Goal: Navigation & Orientation: Find specific page/section

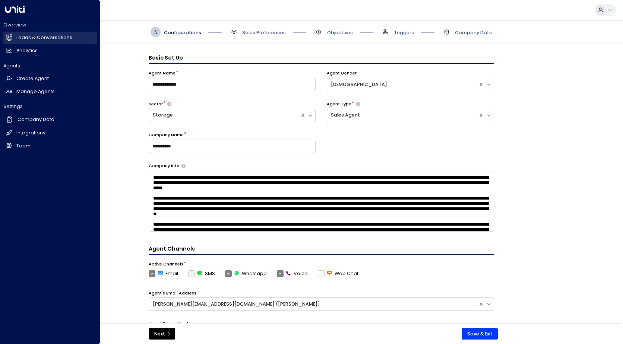
click at [43, 37] on h2 "Leads & Conversations" at bounding box center [44, 37] width 56 height 7
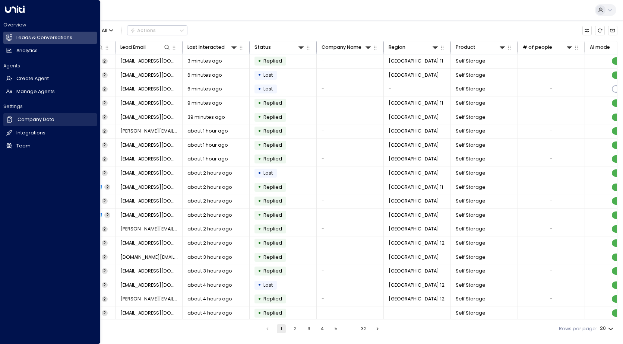
click at [24, 122] on h2 "Company Data" at bounding box center [36, 119] width 37 height 7
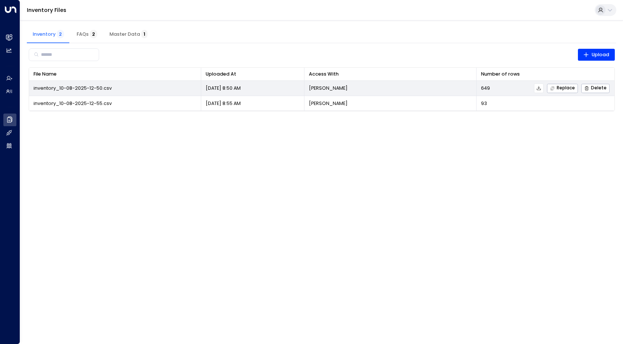
click at [102, 86] on span "inventory_10-08-2025-12-50.csv" at bounding box center [73, 88] width 78 height 7
click at [541, 88] on icon at bounding box center [538, 88] width 5 height 5
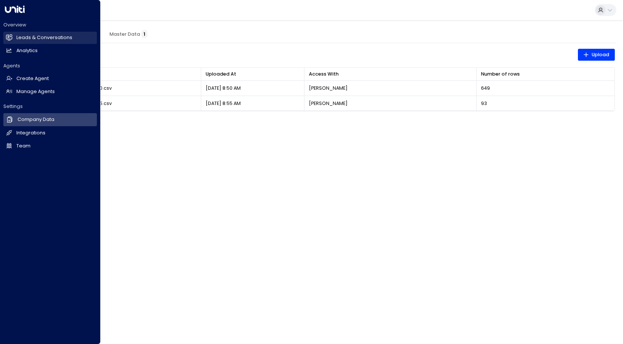
click at [19, 37] on h2 "Leads & Conversations" at bounding box center [44, 37] width 56 height 7
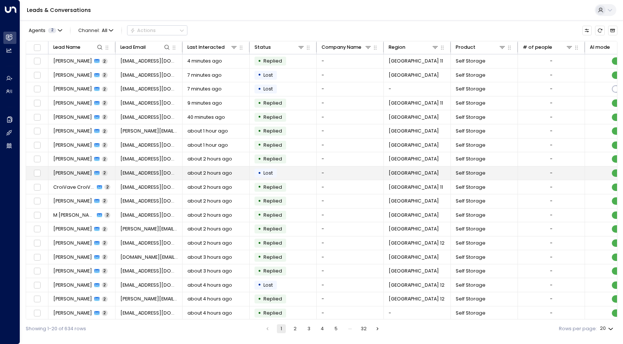
scroll to position [17, 0]
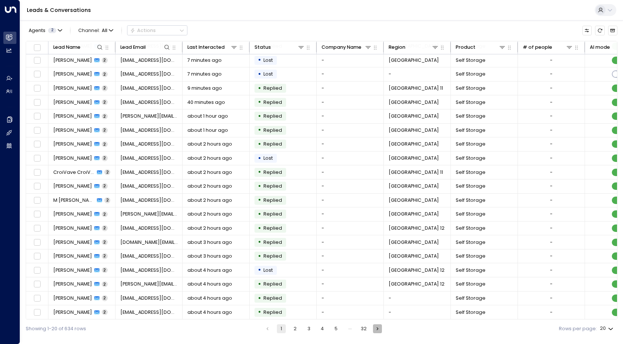
click at [377, 330] on icon "Go to next page" at bounding box center [377, 329] width 6 height 6
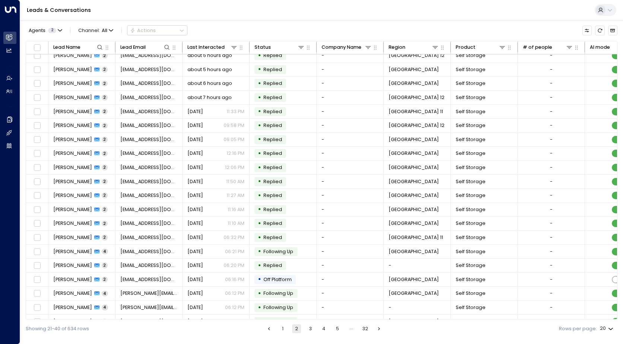
scroll to position [17, 0]
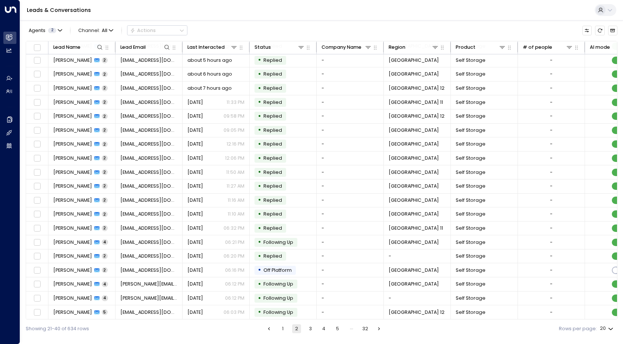
click at [377, 330] on icon "Go to next page" at bounding box center [379, 329] width 6 height 6
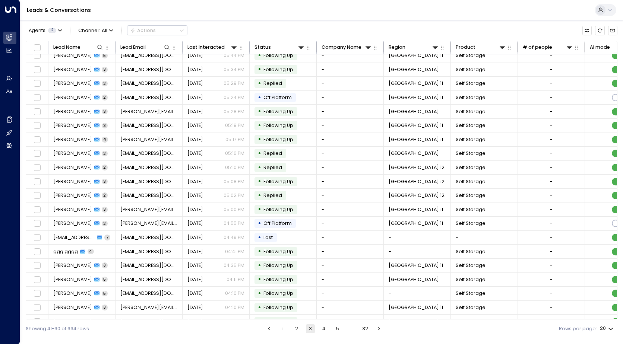
scroll to position [17, 0]
